Goal: Find contact information: Find contact information

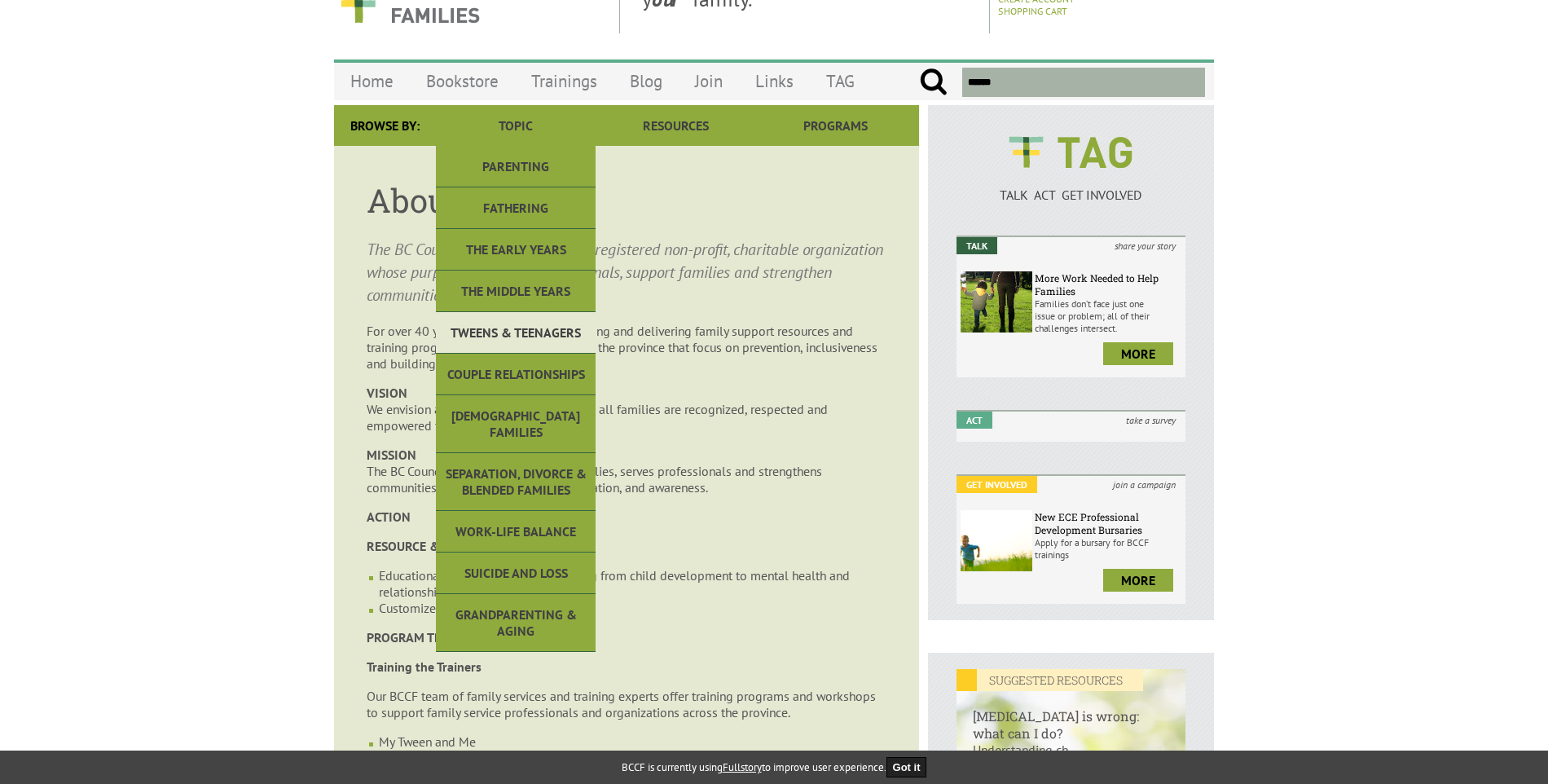
scroll to position [81, 0]
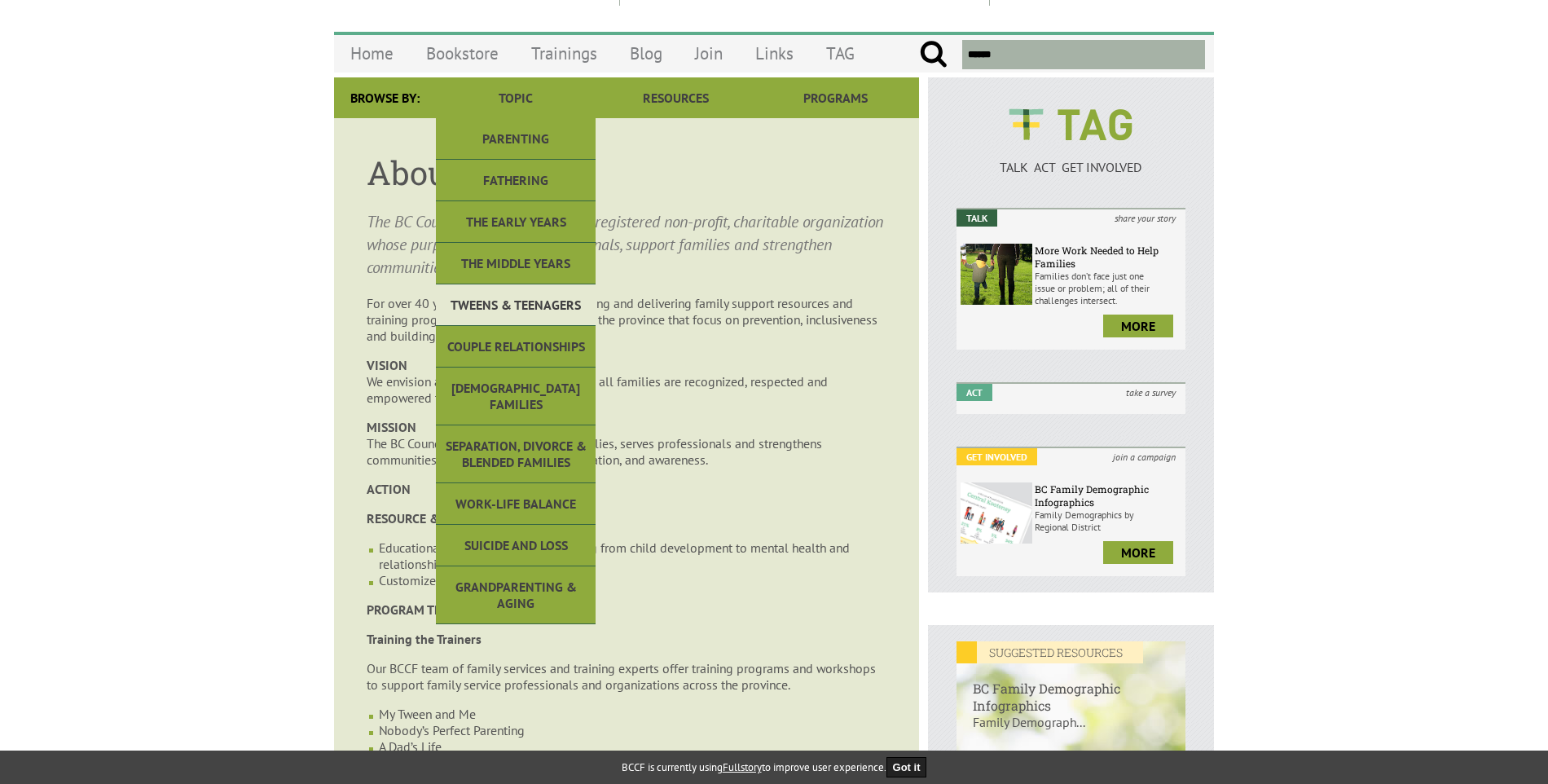
click at [523, 291] on link "Tweens & Teenagers" at bounding box center [515, 304] width 160 height 41
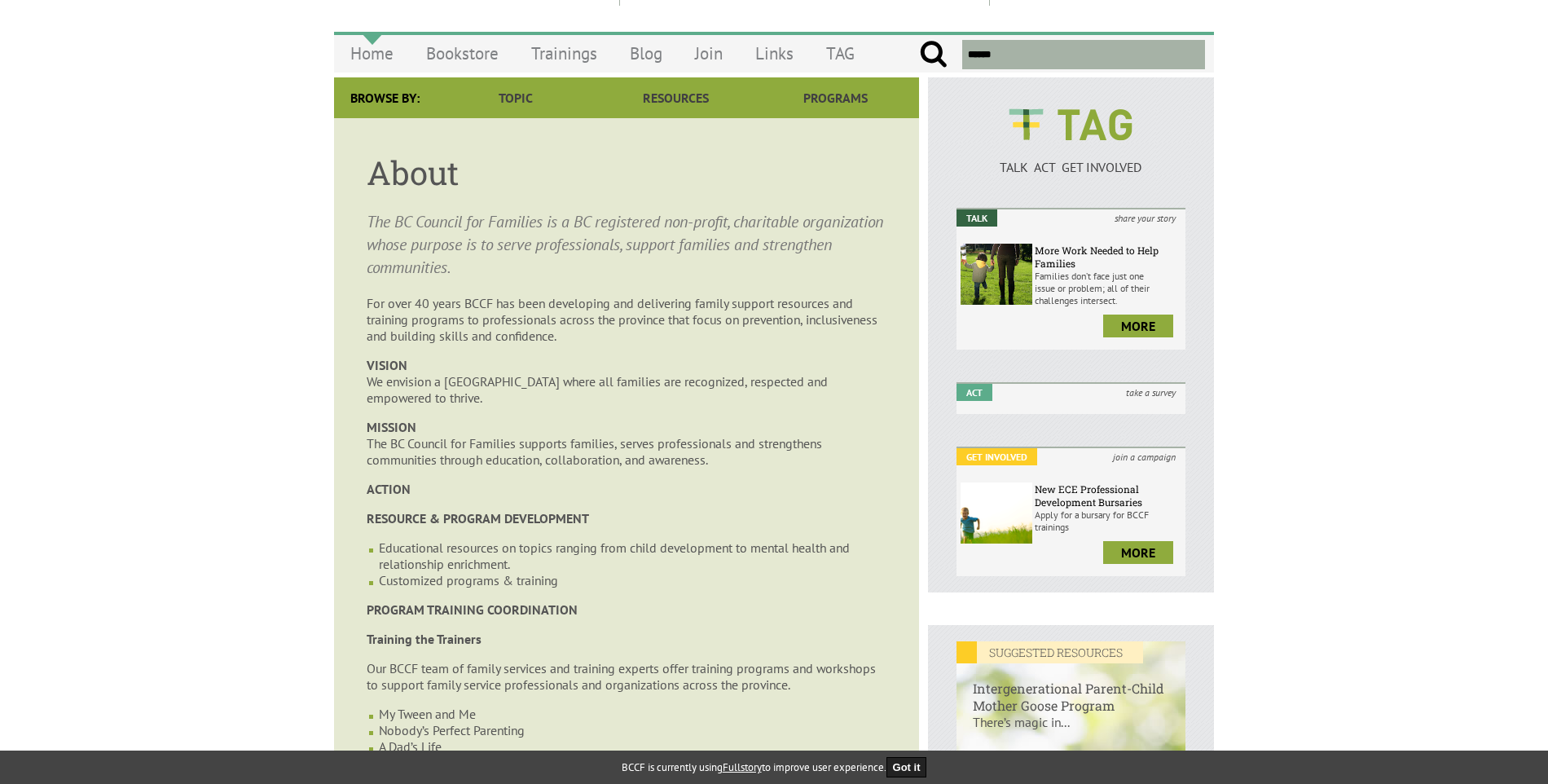
click at [386, 57] on link "Home" at bounding box center [372, 52] width 76 height 38
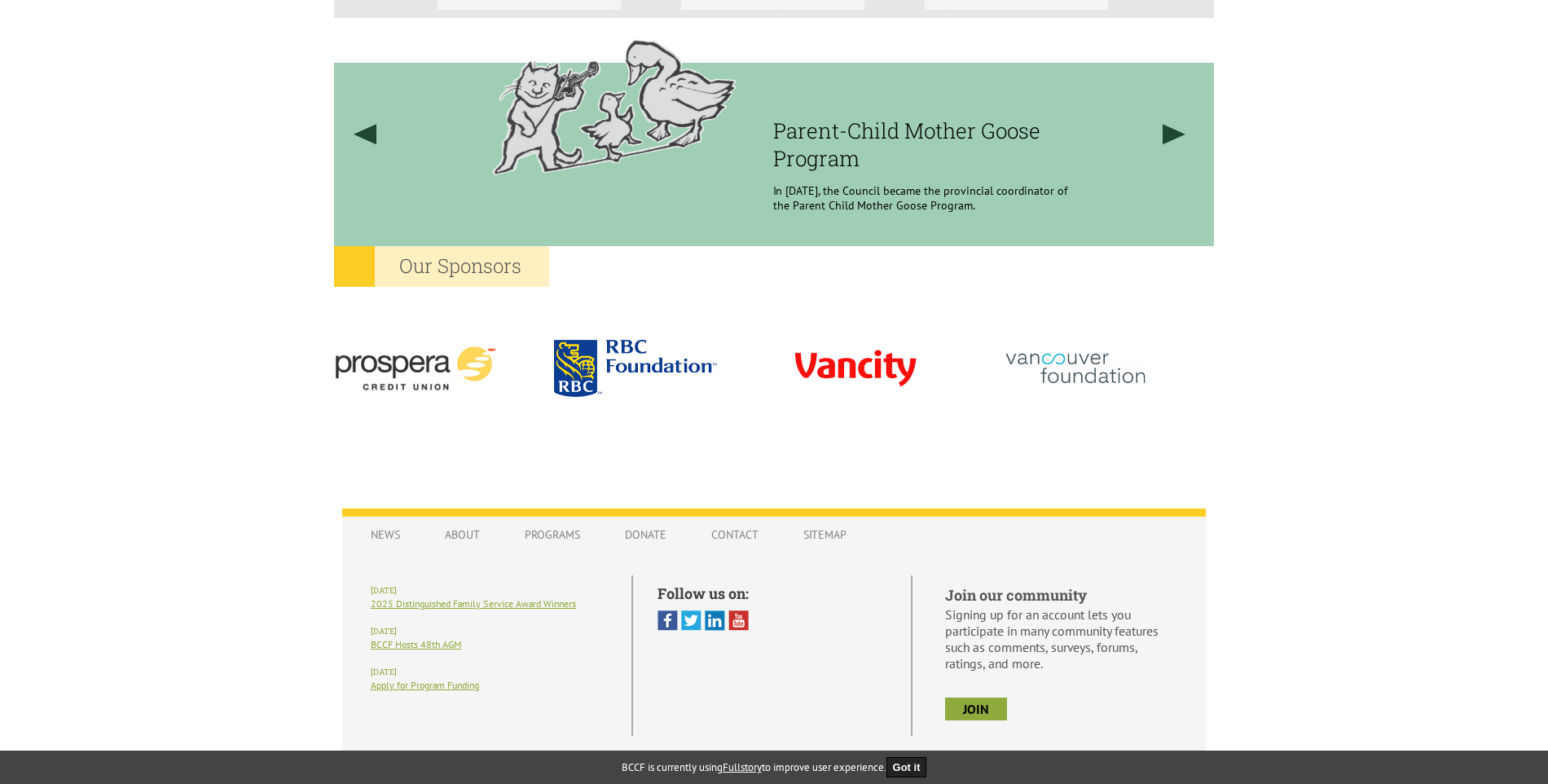
scroll to position [1364, 0]
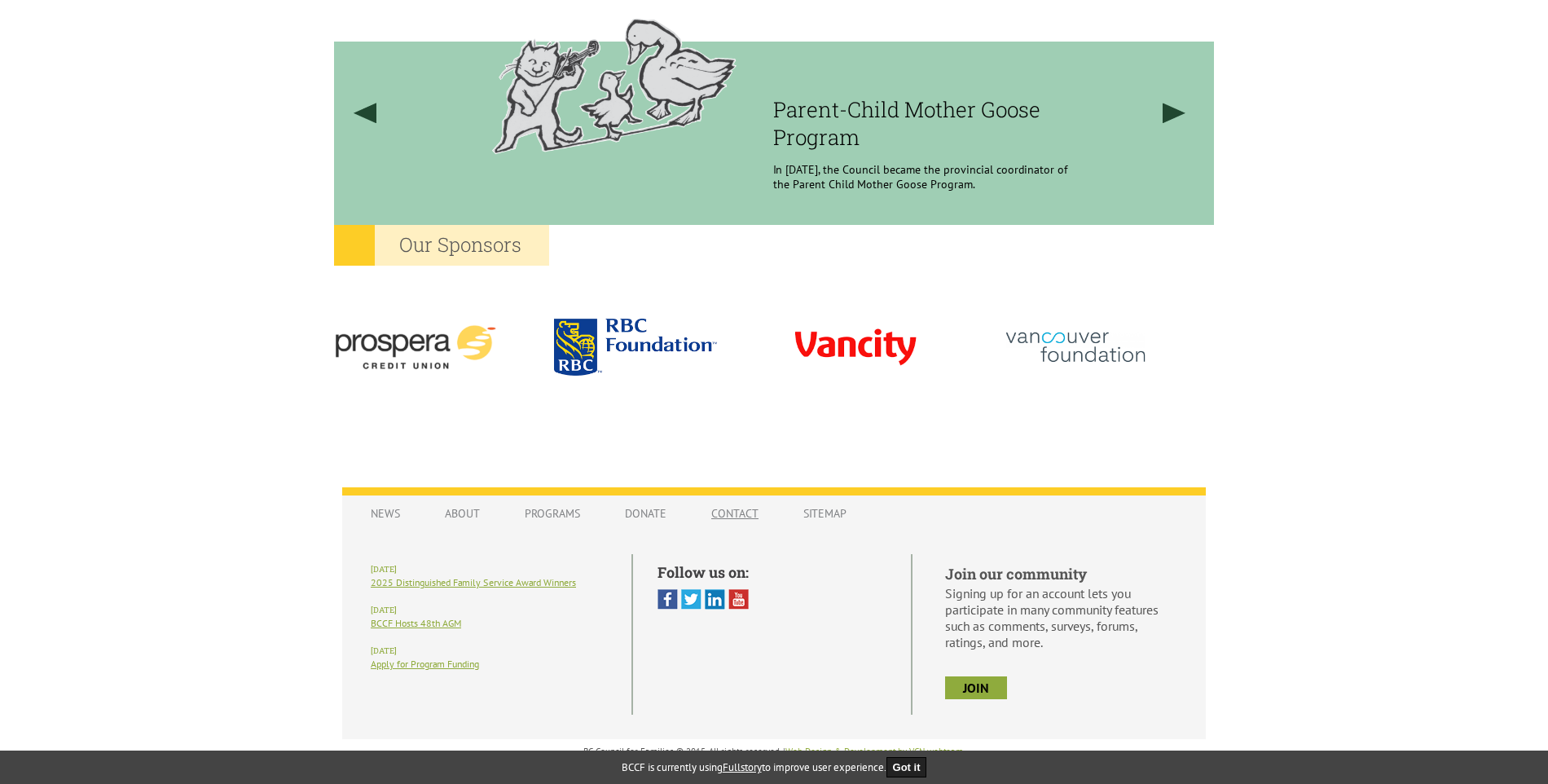
click at [733, 505] on link "Contact" at bounding box center [735, 513] width 80 height 31
